Goal: Answer question/provide support: Share knowledge or assist other users

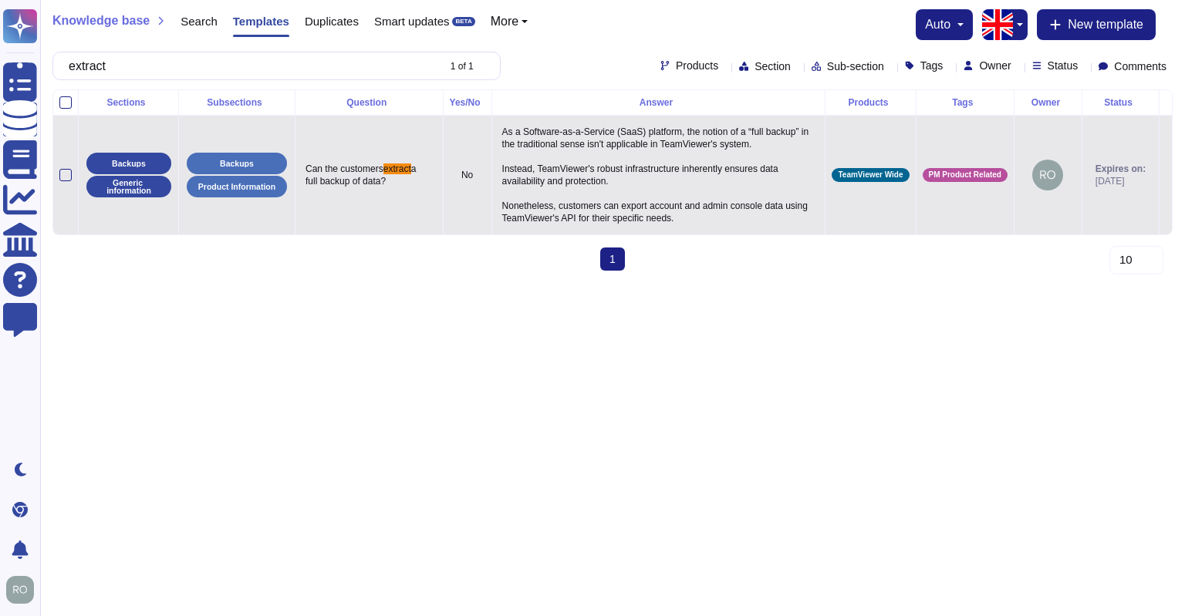
click at [526, 187] on p "As a Software-as-a-Service (SaaS) platform, the notion of a “full backup” in th…" at bounding box center [658, 175] width 321 height 106
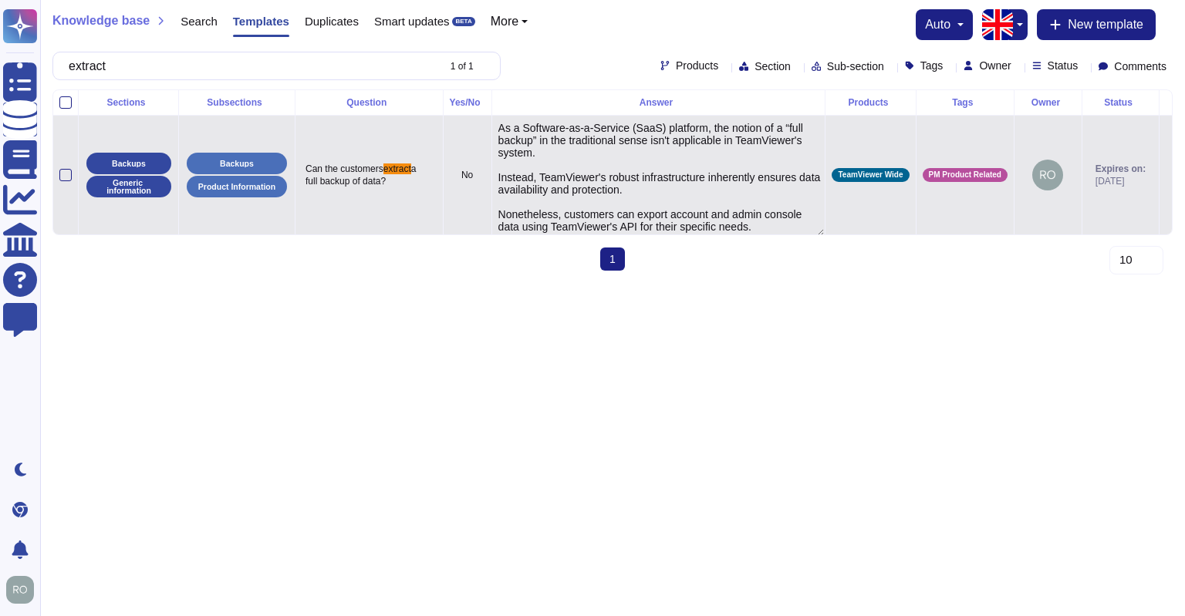
type textarea "As a Software-as-a-Service (SaaS) platform, the notion of a “full backup” in th…"
drag, startPoint x: 546, startPoint y: 221, endPoint x: 727, endPoint y: 234, distance: 181.7
click at [727, 234] on textarea "As a Software-as-a-Service (SaaS) platform, the notion of a “full backup” in th…" at bounding box center [660, 179] width 325 height 114
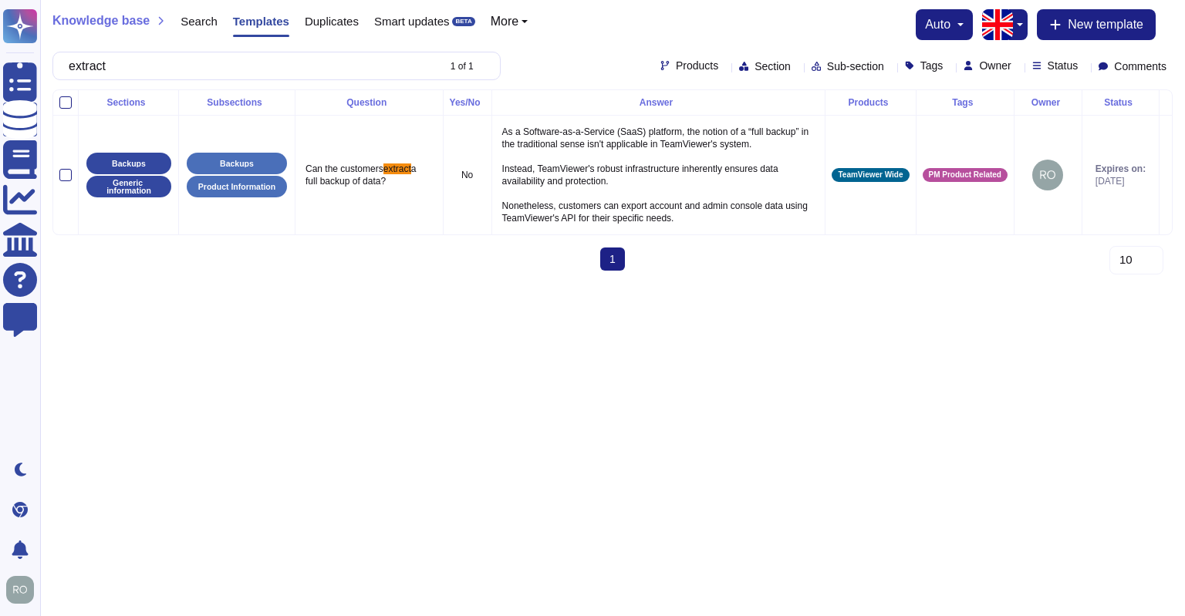
click at [748, 283] on html "Questionnaires Knowledge Base Documents Analytics CAIQ / SIG Help Center Feedba…" at bounding box center [592, 141] width 1185 height 283
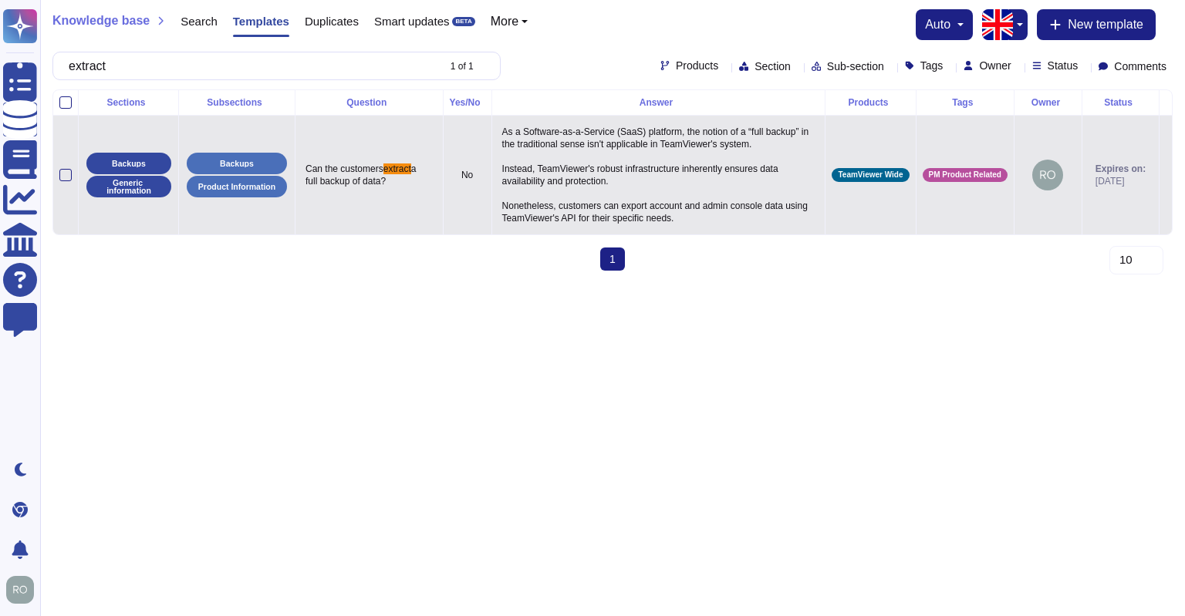
click at [498, 138] on p "As a Software-as-a-Service (SaaS) platform, the notion of a “full backup” in th…" at bounding box center [658, 175] width 321 height 106
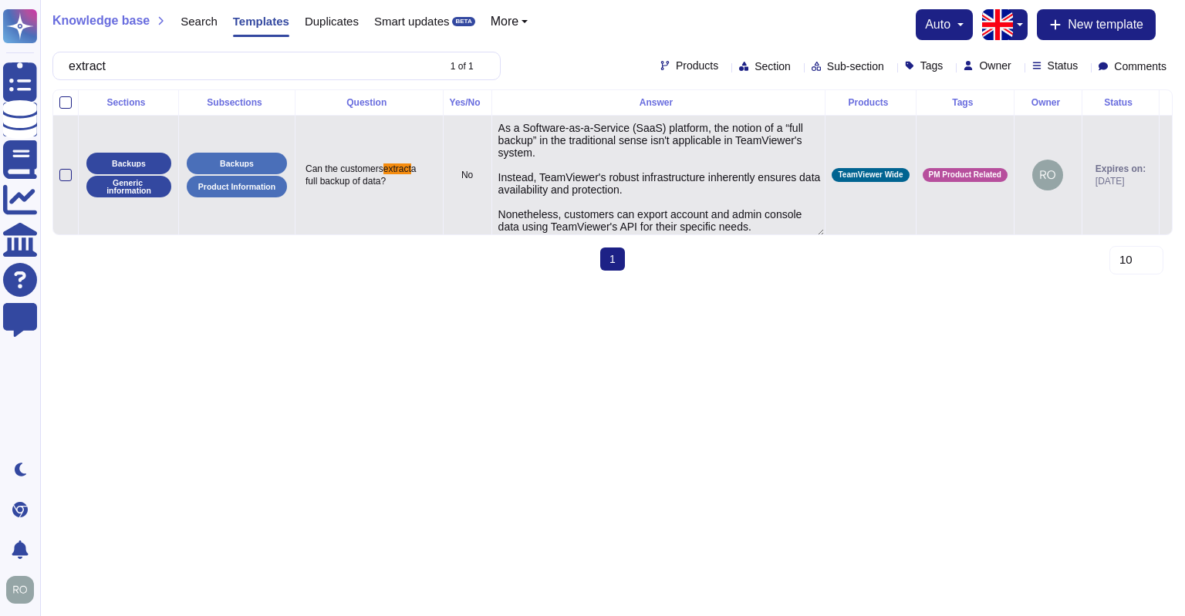
type textarea "As a Software-as-a-Service (SaaS) platform, the notion of a “full backup” in th…"
drag, startPoint x: 711, startPoint y: 233, endPoint x: 480, endPoint y: 133, distance: 251.8
click at [498, 133] on textarea "As a Software-as-a-Service (SaaS) platform, the notion of a “full backup” in th…" at bounding box center [660, 177] width 325 height 114
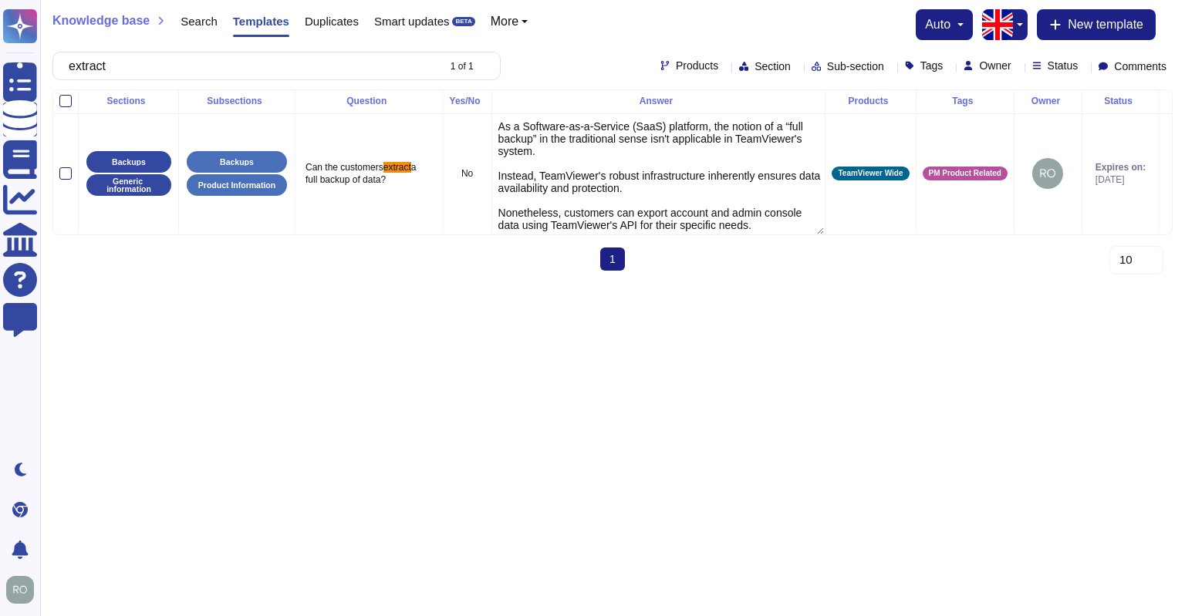
scroll to position [0, 0]
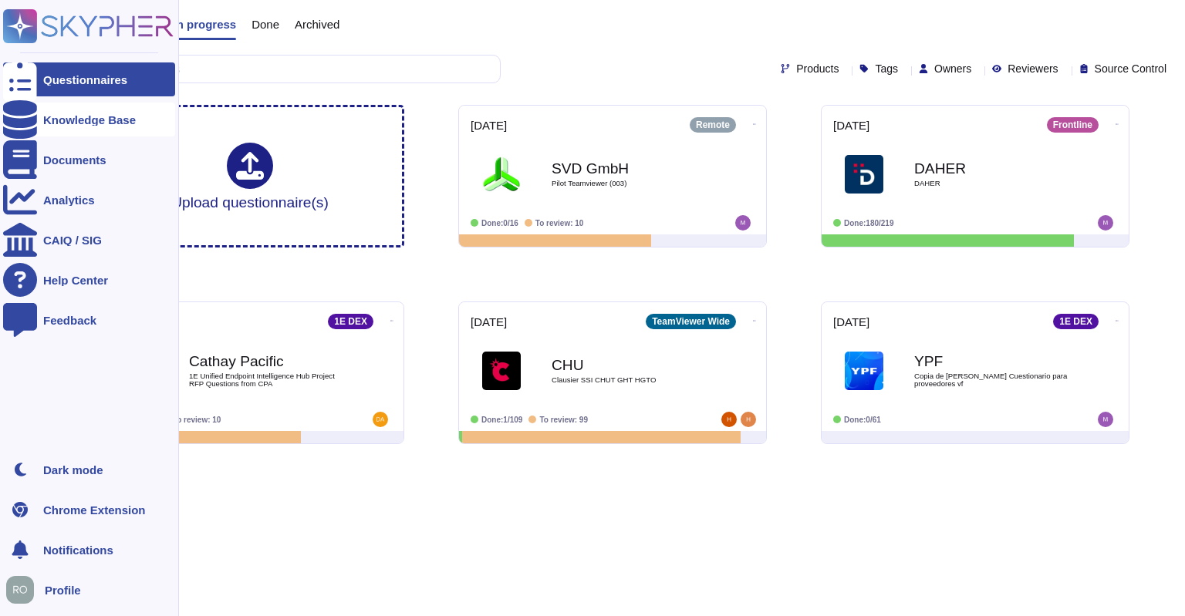
click at [96, 122] on div "Knowledge Base" at bounding box center [89, 120] width 93 height 12
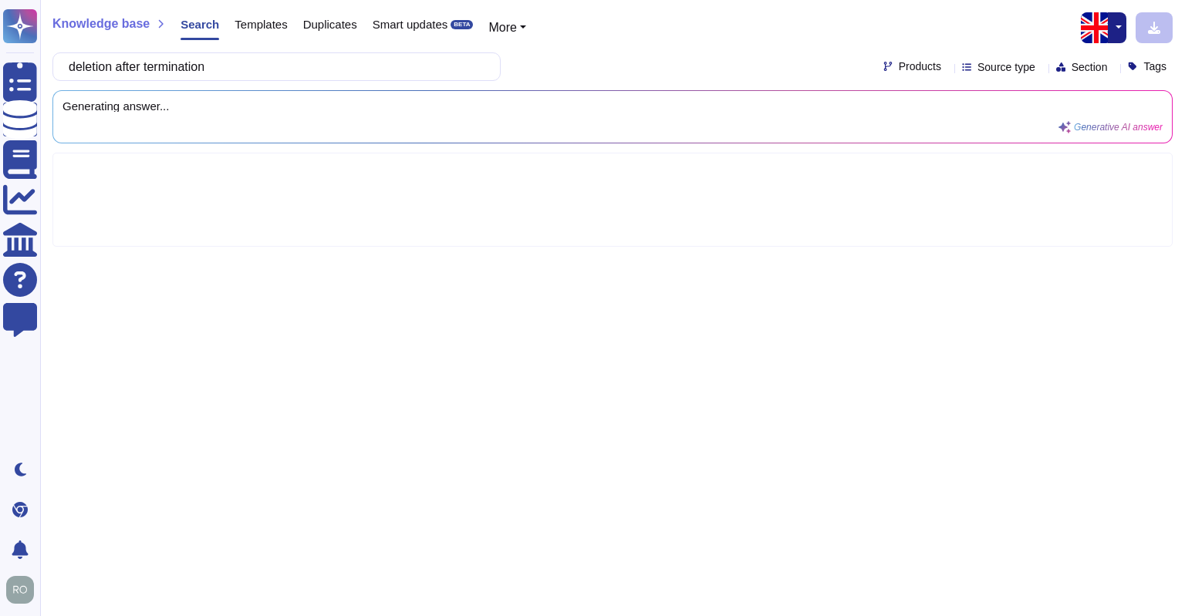
type input "deletion after termination"
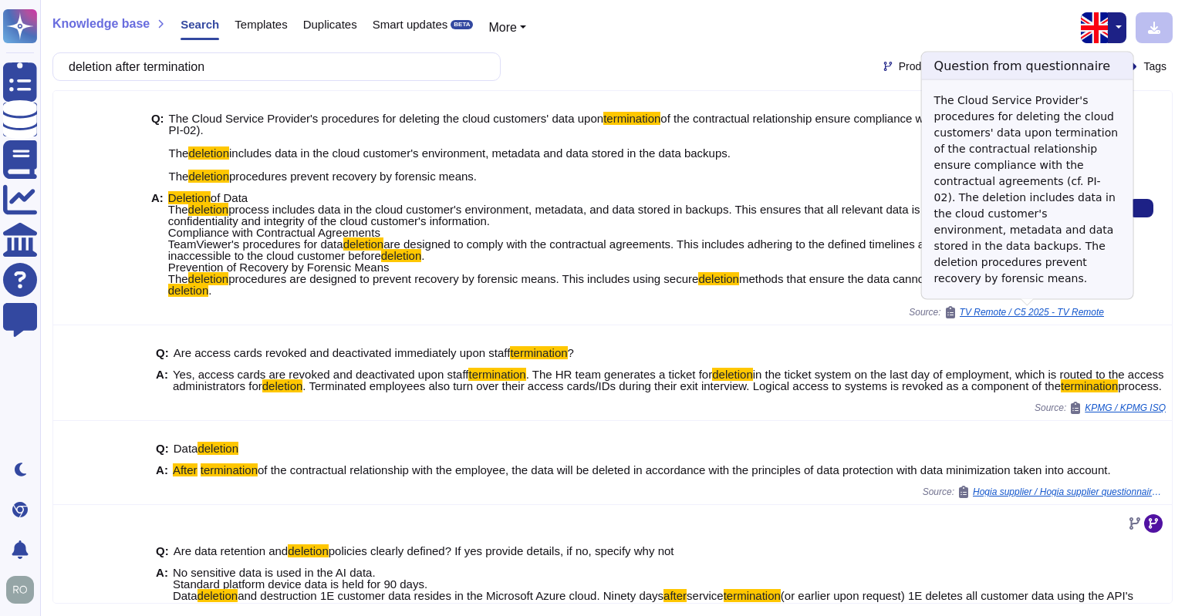
click at [1035, 310] on span "TV Remote / C5 2025 - TV Remote" at bounding box center [1031, 312] width 144 height 9
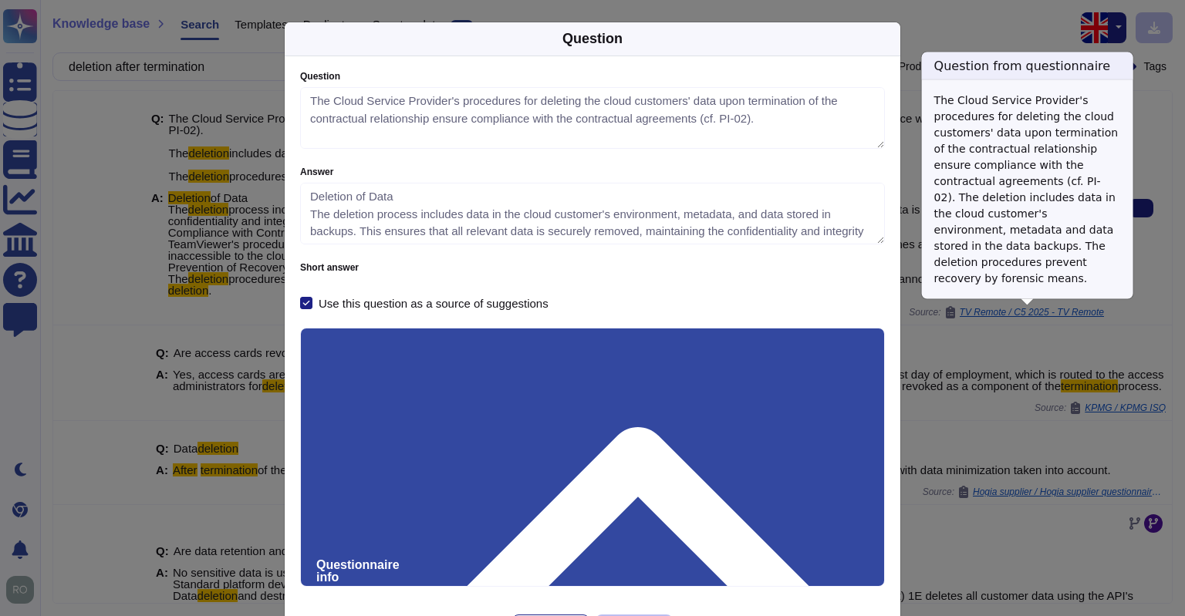
type textarea "The Cloud Service Provider's procedures for deleting the cloud customers' data …"
type textarea "Deletion of Data The deletion process includes data in the cloud customer's env…"
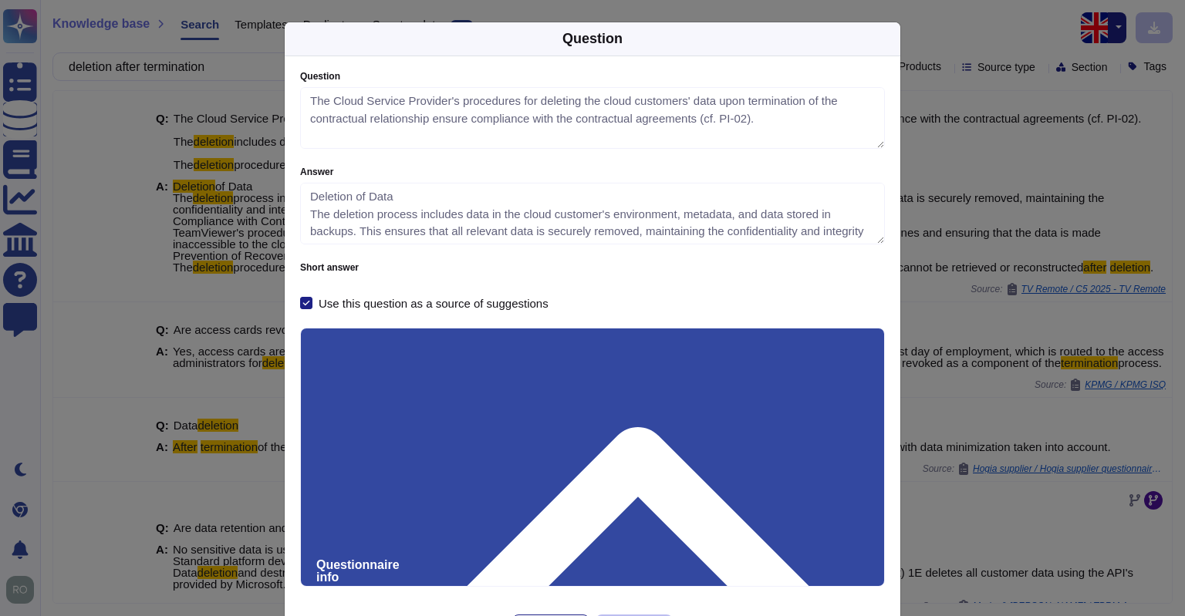
click at [989, 220] on div "Question Question The Cloud Service Provider's procedures for deleting the clou…" at bounding box center [592, 308] width 1185 height 616
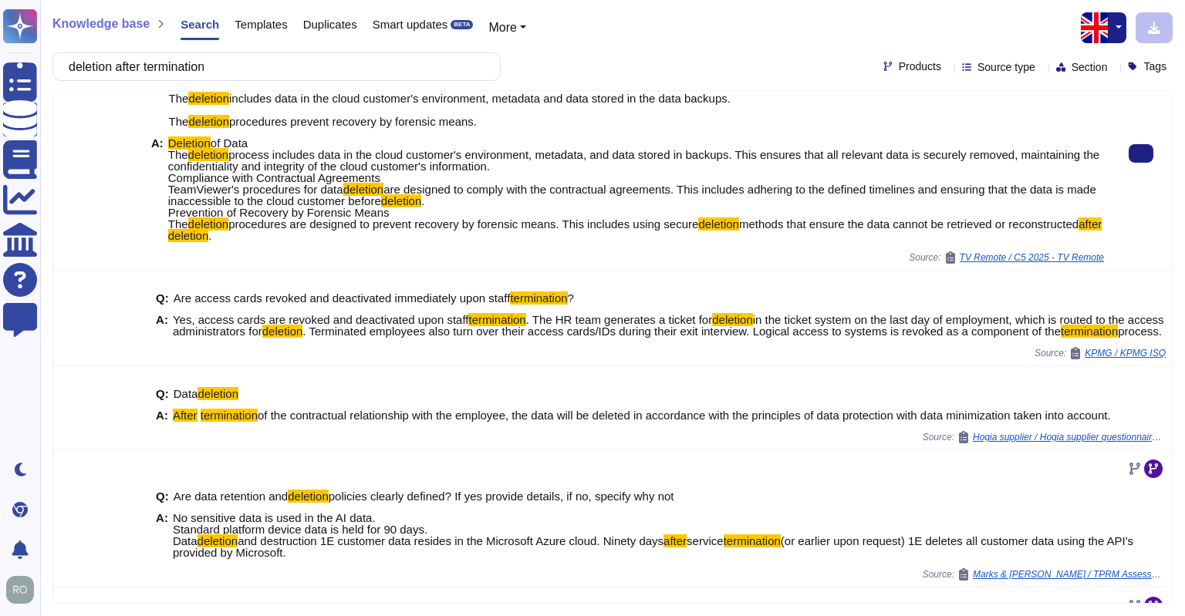
scroll to position [56, 0]
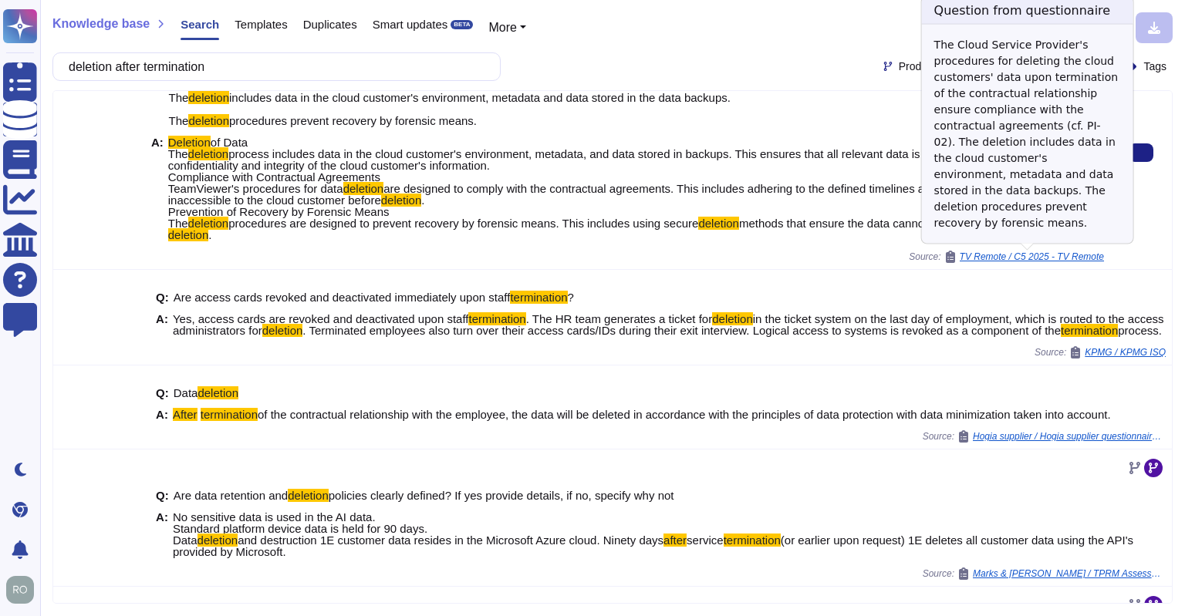
click at [1049, 254] on span "TV Remote / C5 2025 - TV Remote" at bounding box center [1031, 256] width 144 height 9
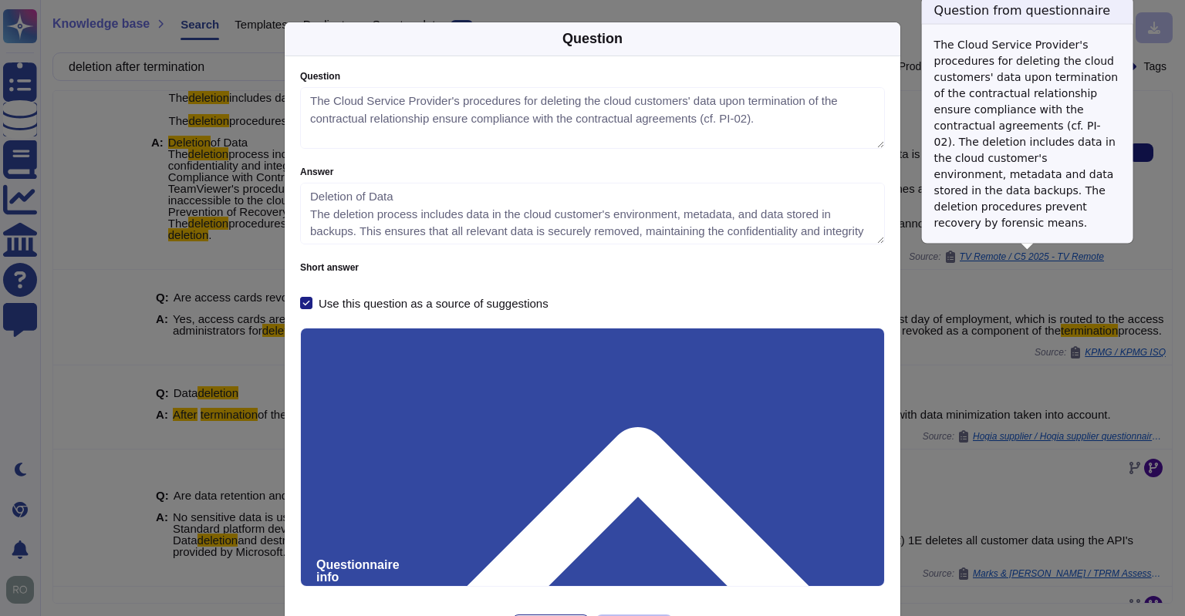
type textarea "The Cloud Service Provider's procedures for deleting the cloud customers' data …"
type textarea "Deletion of Data The deletion process includes data in the cloud customer's env…"
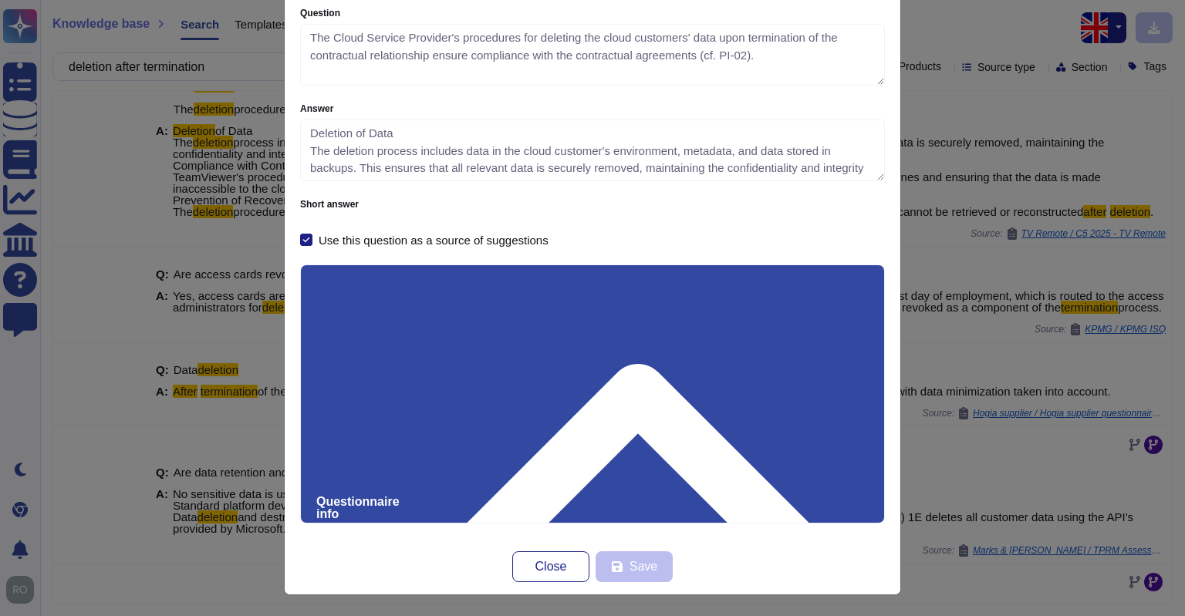
scroll to position [0, 0]
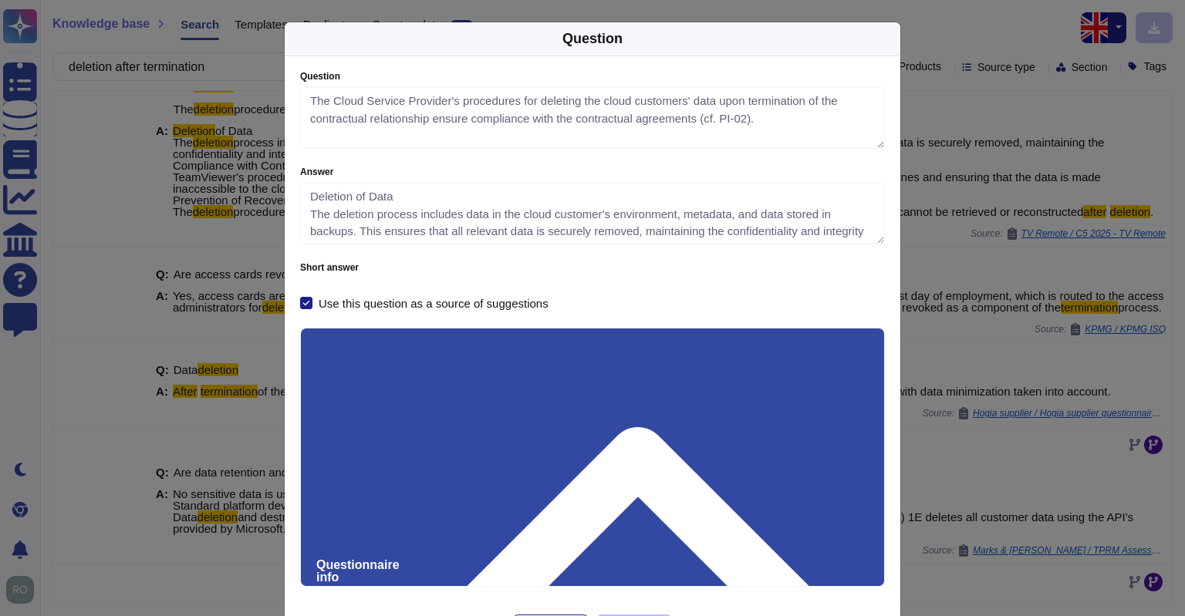
click at [839, 427] on icon at bounding box center [637, 542] width 403 height 231
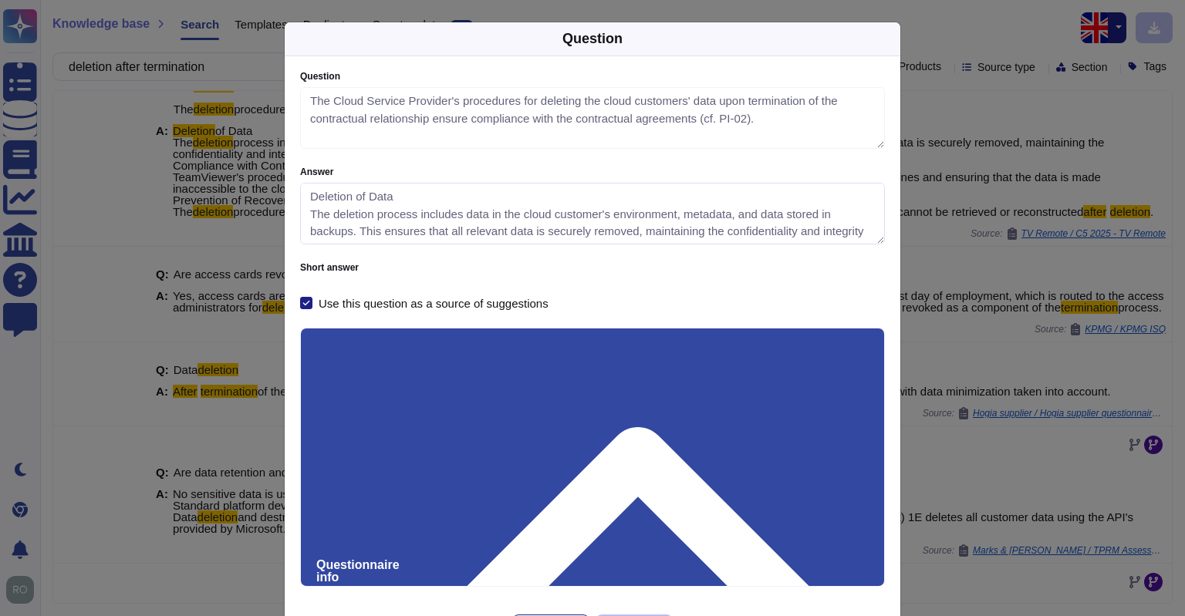
click at [742, 218] on textarea "Deletion of Data The deletion process includes data in the cloud customer's env…" at bounding box center [592, 214] width 585 height 62
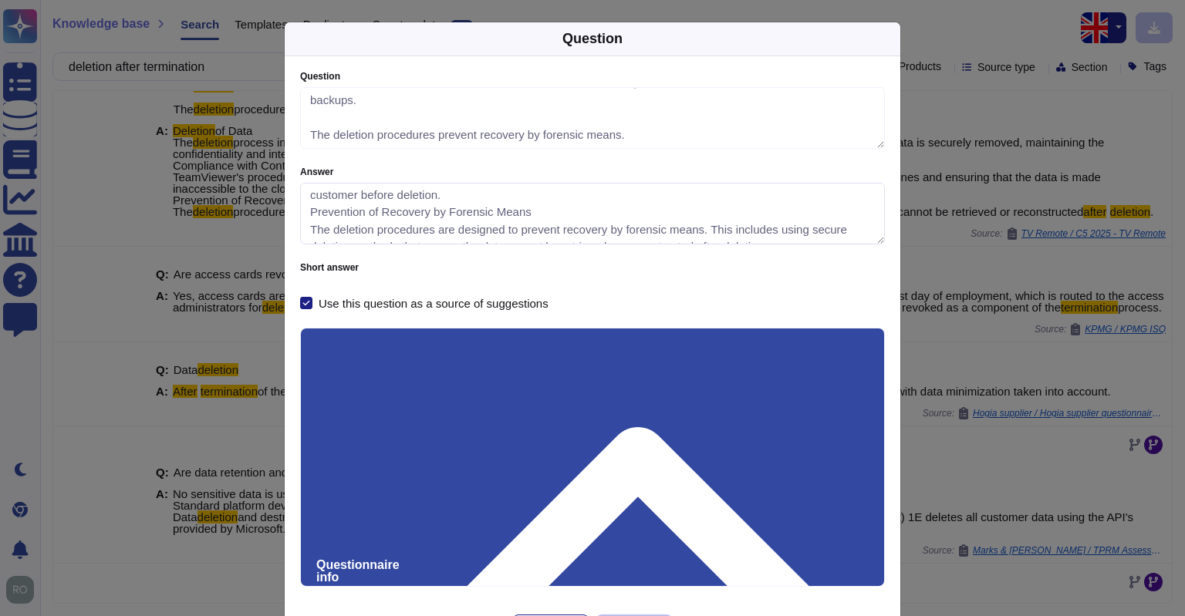
scroll to position [139, 0]
click at [964, 74] on div "Question Question The Cloud Service Provider's procedures for deleting the clou…" at bounding box center [592, 308] width 1185 height 616
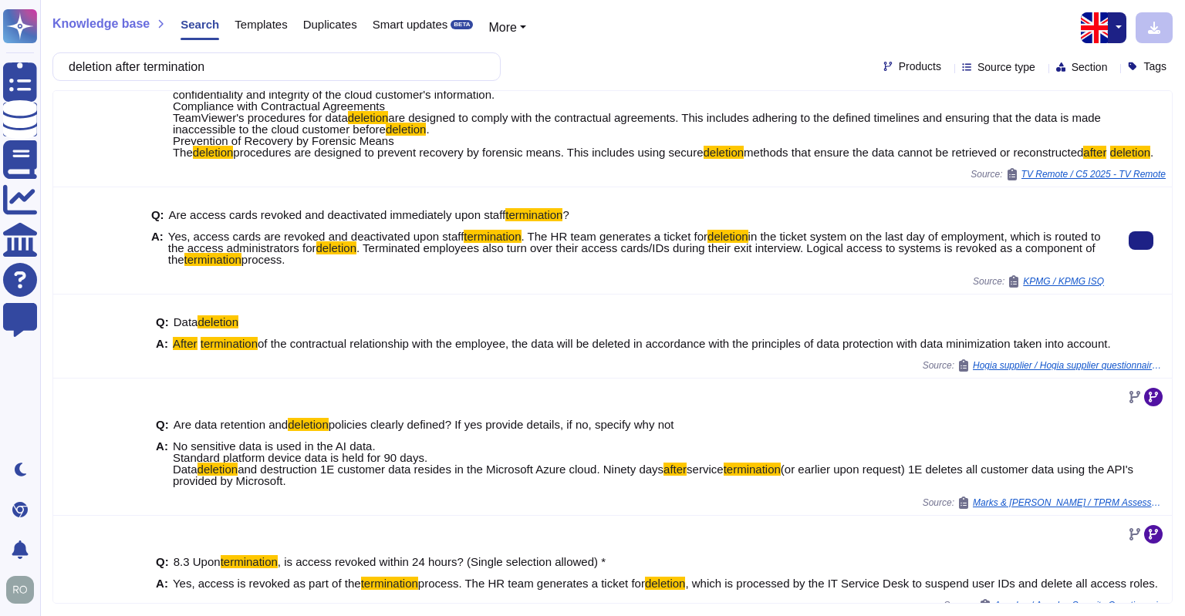
scroll to position [117, 0]
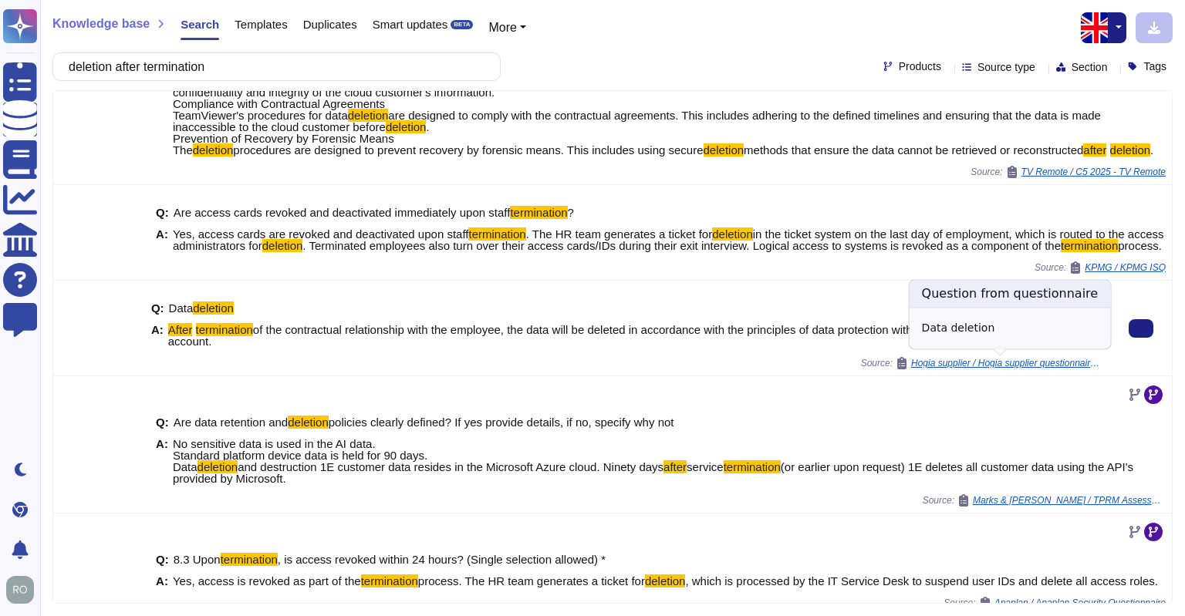
click at [993, 359] on span "Hogia supplier / Hogia supplier questionnaire, Teamviewer 2025" at bounding box center [1007, 363] width 193 height 9
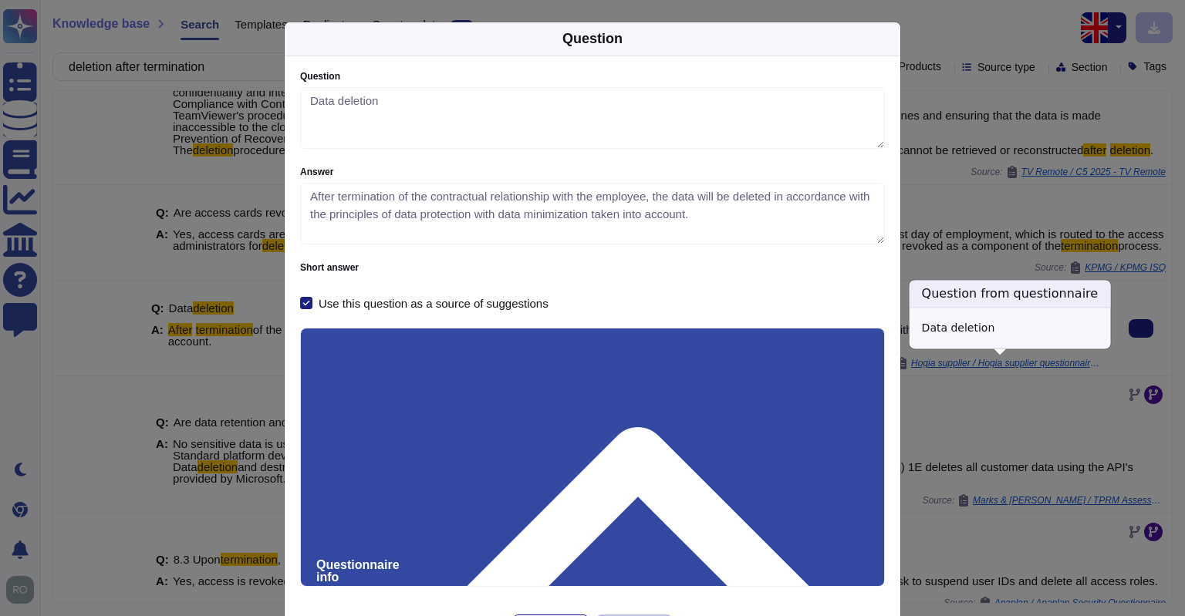
type textarea "Data deletion"
type textarea "After termination of the contractual relationship with the employee, the data w…"
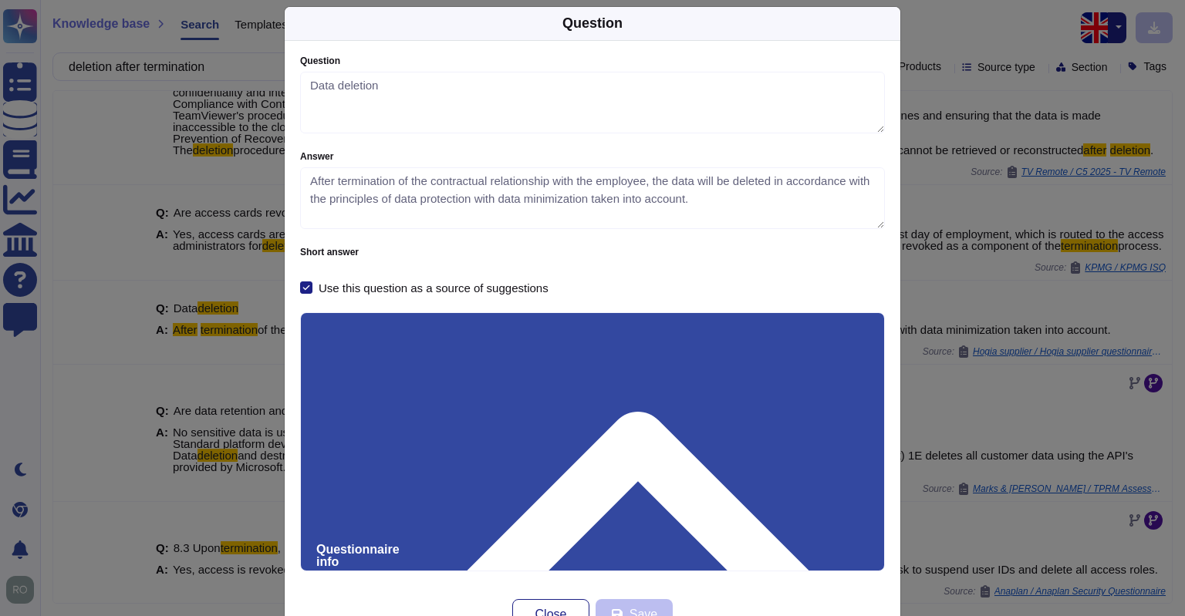
scroll to position [12, 0]
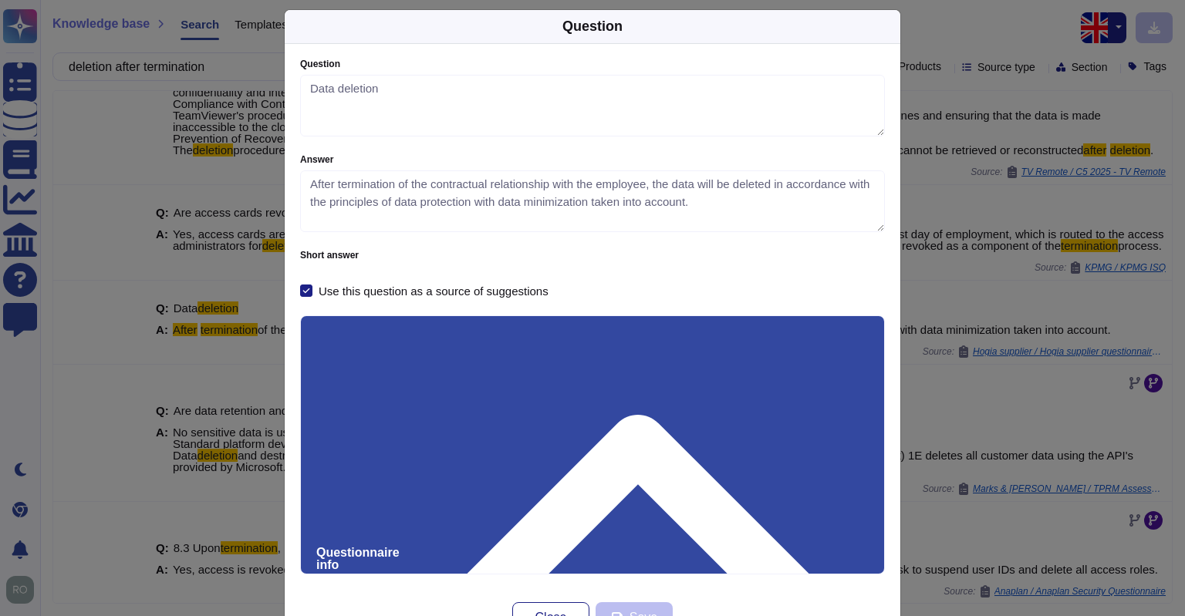
click at [942, 199] on div "Question Question Data deletion Answer After termination of the contractual rel…" at bounding box center [592, 308] width 1185 height 616
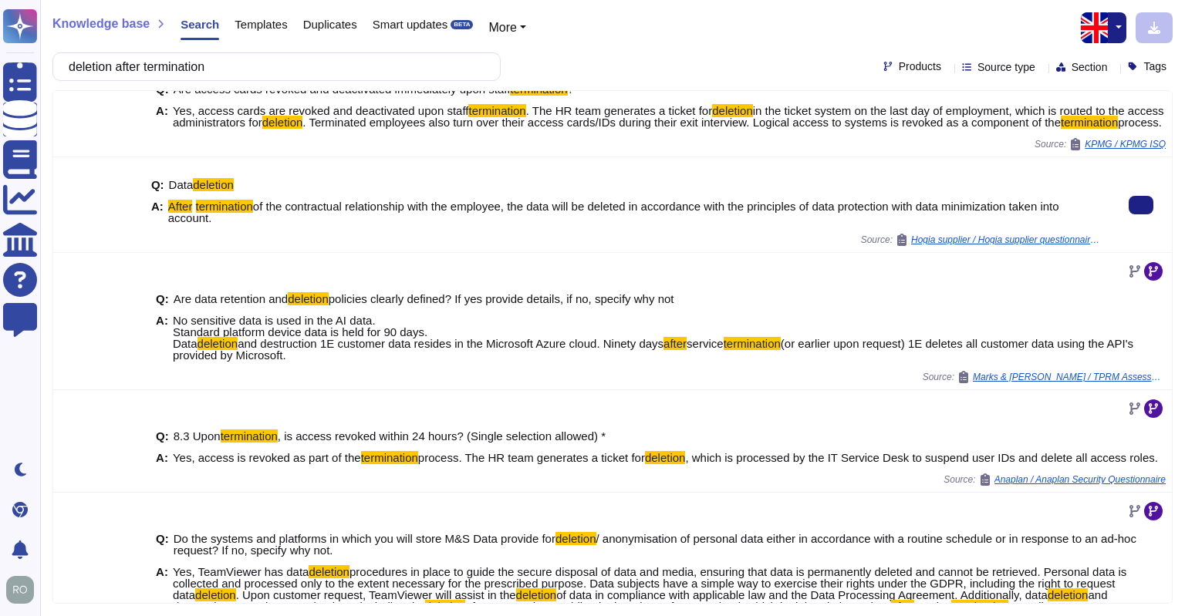
scroll to position [241, 0]
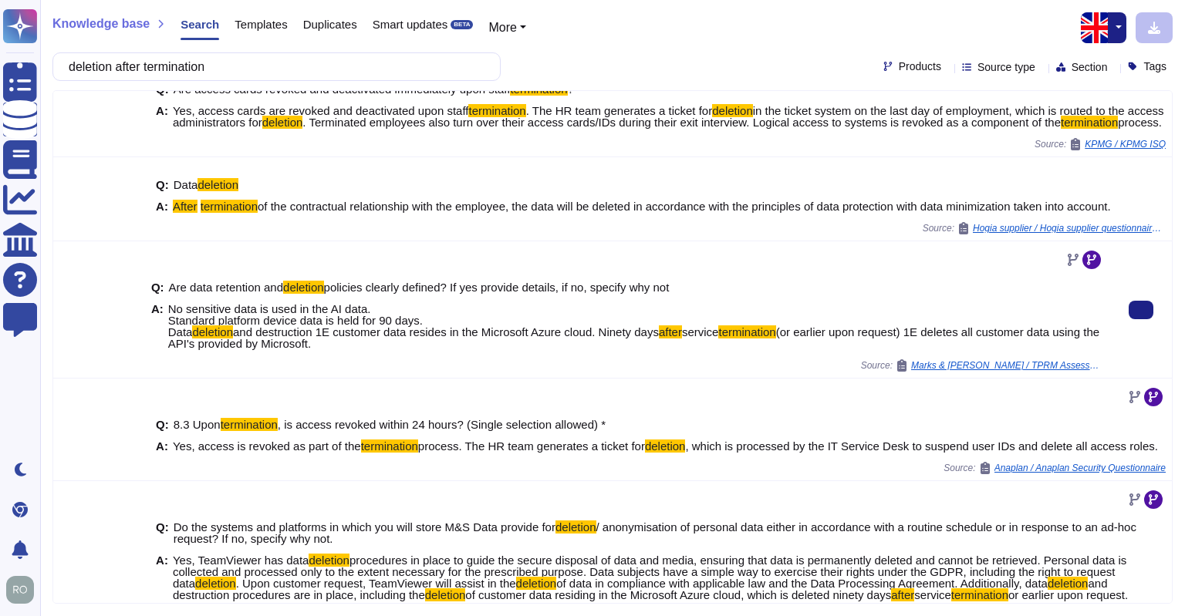
click at [905, 332] on span "(or earlier upon request) 1E deletes all customer data using the API's provided…" at bounding box center [633, 337] width 931 height 25
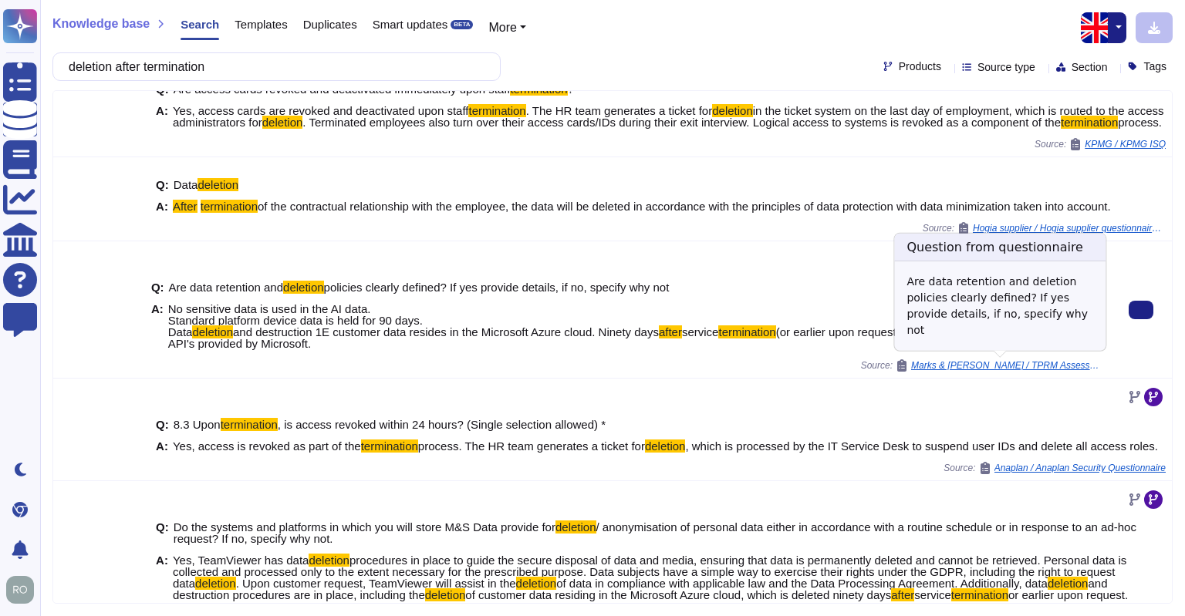
click at [945, 369] on div "Marks & Spencer / TPRM Assessment Questionnaire TeamViewer" at bounding box center [999, 365] width 208 height 12
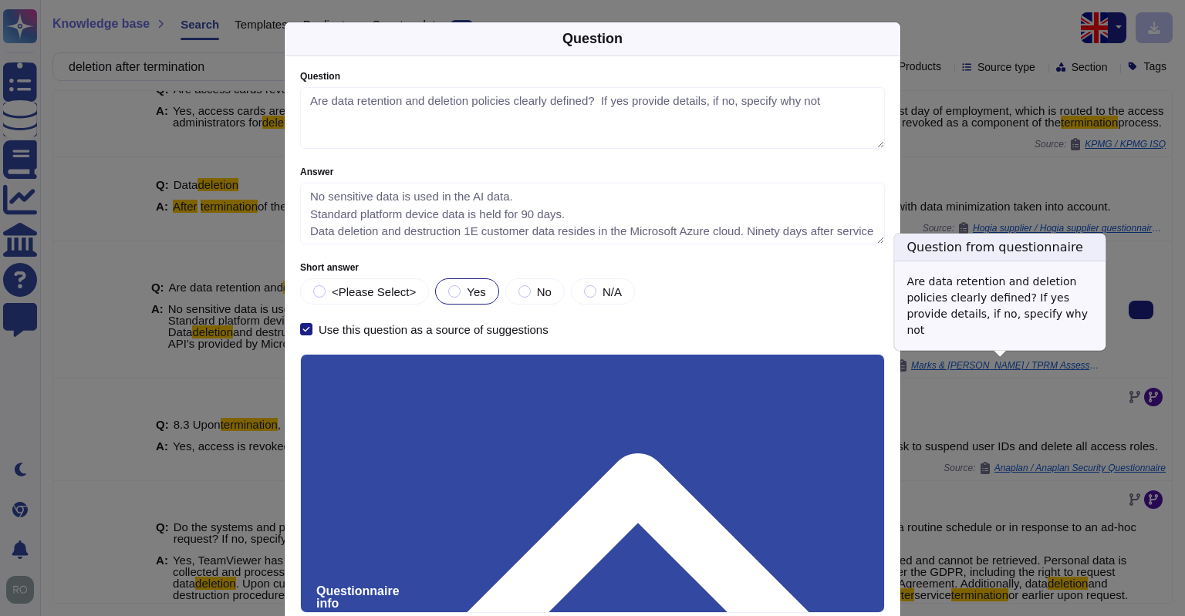
type textarea "Are data retention and deletion policies clearly defined? If yes provide detail…"
type textarea "No sensitive data is used in the AI data. Standard platform device data is held…"
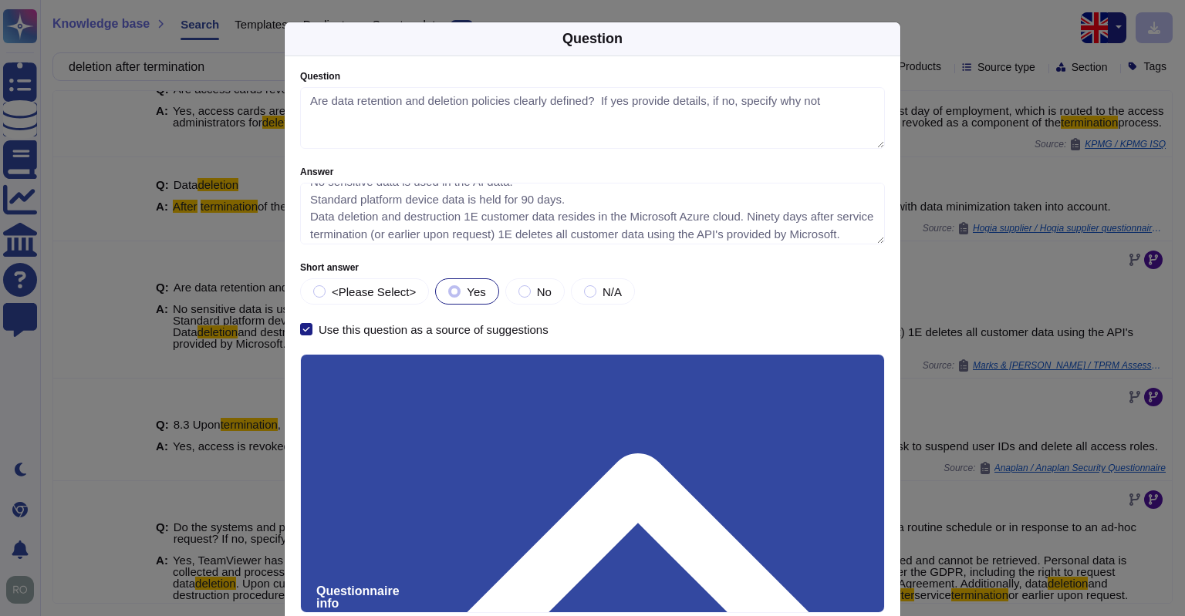
scroll to position [18, 0]
click at [983, 251] on div "Question Question Are data retention and deletion policies clearly defined? If …" at bounding box center [592, 308] width 1185 height 616
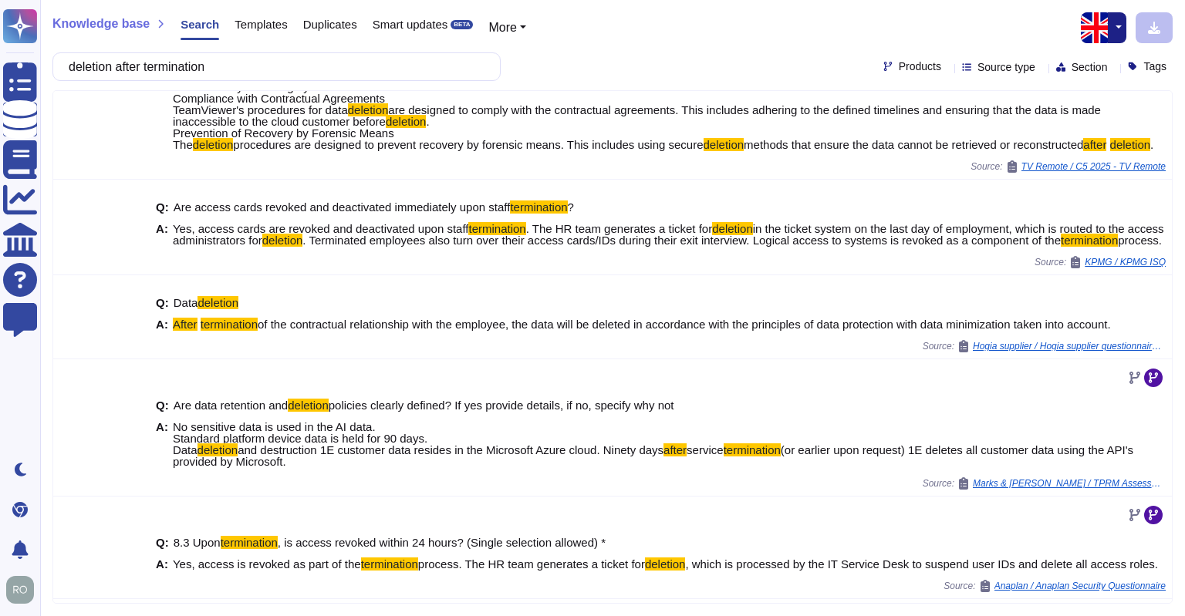
scroll to position [0, 0]
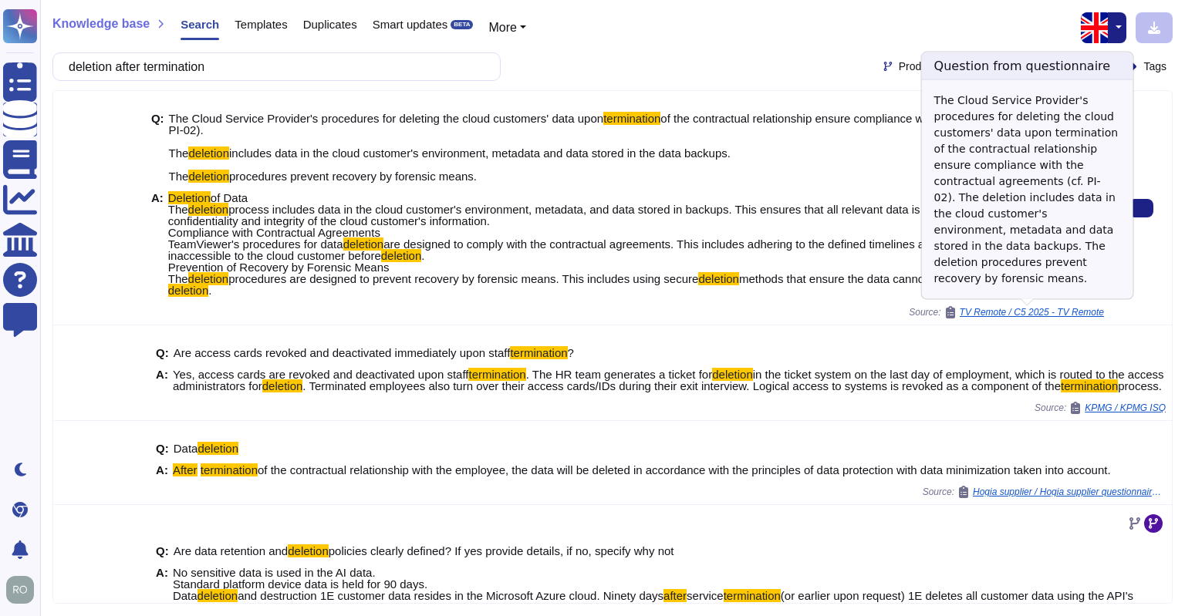
click at [1016, 312] on span "TV Remote / C5 2025 - TV Remote" at bounding box center [1031, 312] width 144 height 9
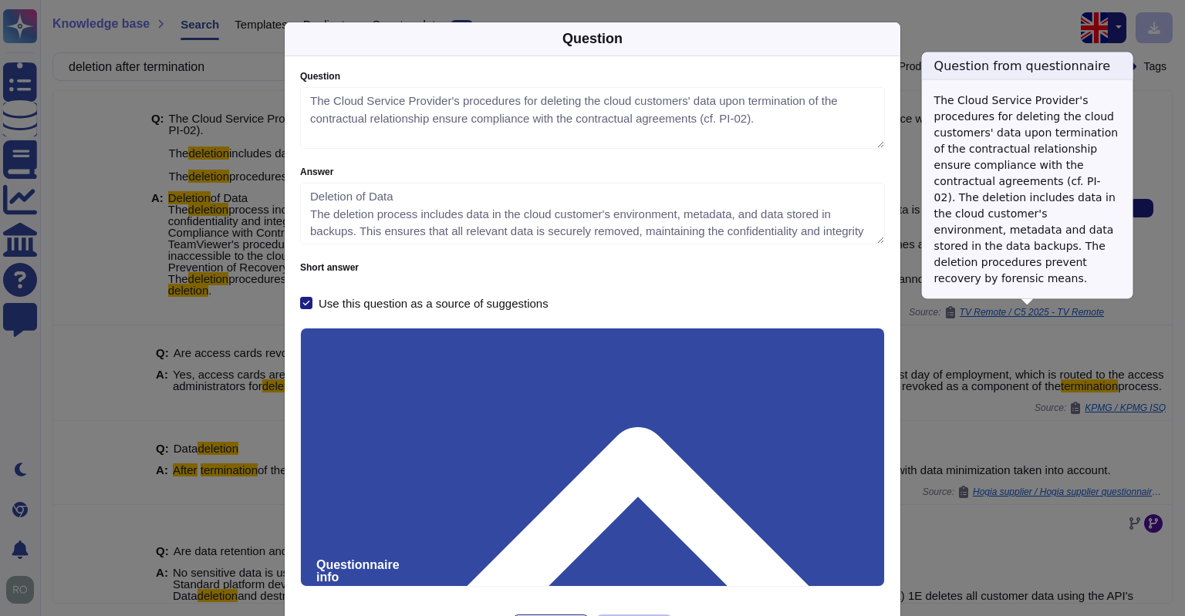
type textarea "The Cloud Service Provider's procedures for deleting the cloud customers' data …"
type textarea "Deletion of Data The deletion process includes data in the cloud customer's env…"
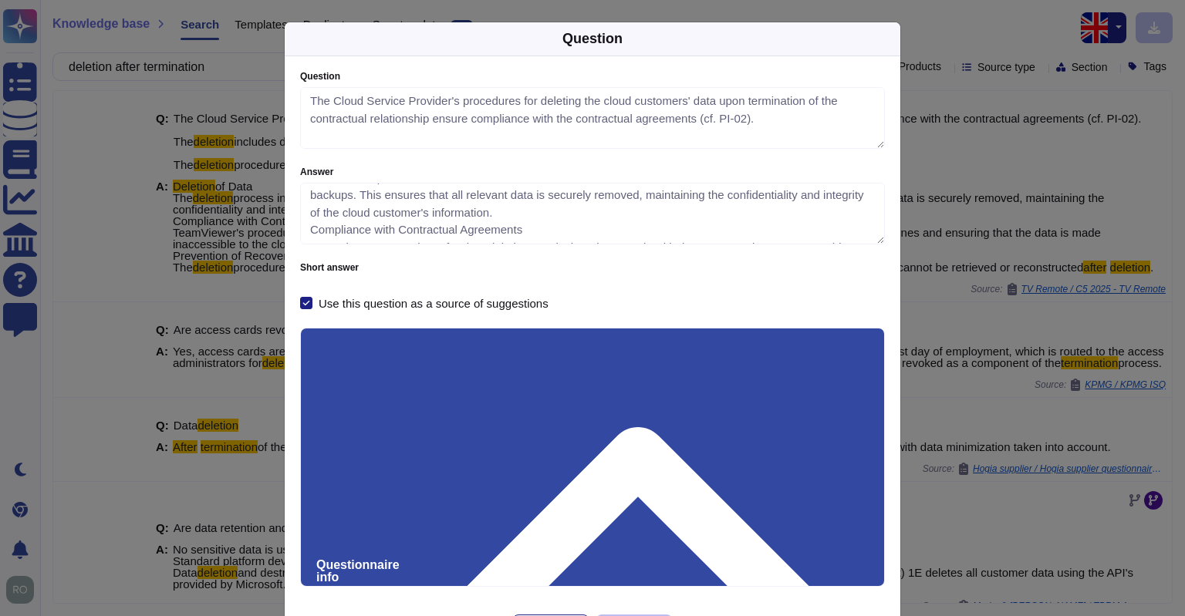
scroll to position [37, 0]
click at [924, 86] on div "Question Question The Cloud Service Provider's procedures for deleting the clou…" at bounding box center [592, 308] width 1185 height 616
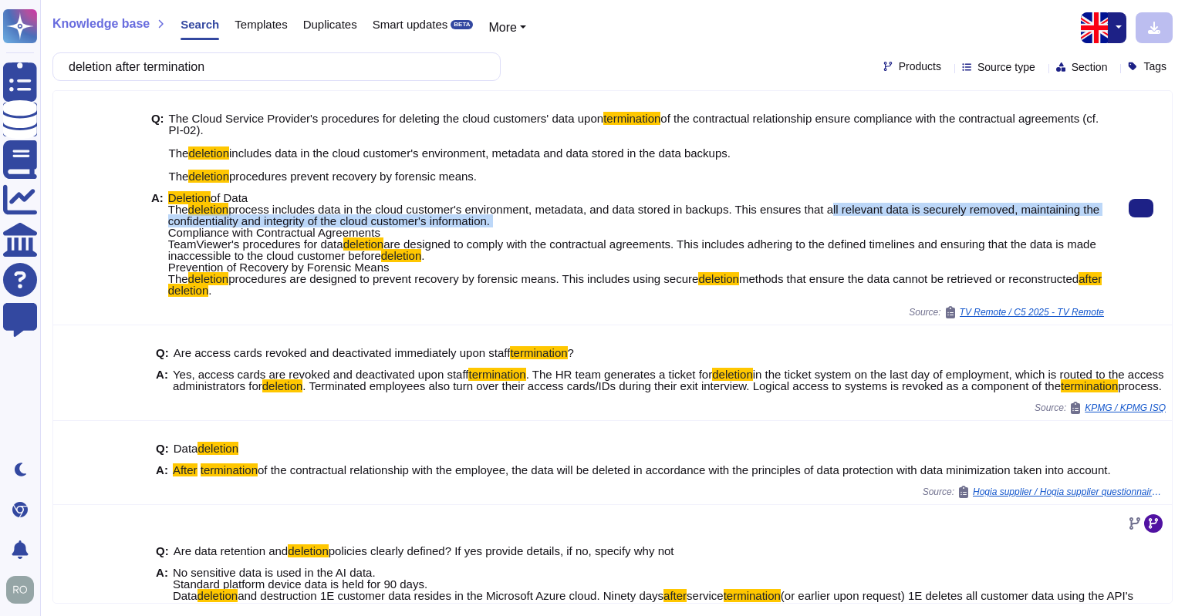
drag, startPoint x: 498, startPoint y: 221, endPoint x: 827, endPoint y: 208, distance: 328.8
click at [827, 208] on span "Deletion of Data The deletion process includes data in the cloud customer's env…" at bounding box center [635, 244] width 935 height 104
copy span "all relevant data is securely removed, maintaining the confidentiality and inte…"
